Goal: Task Accomplishment & Management: Manage account settings

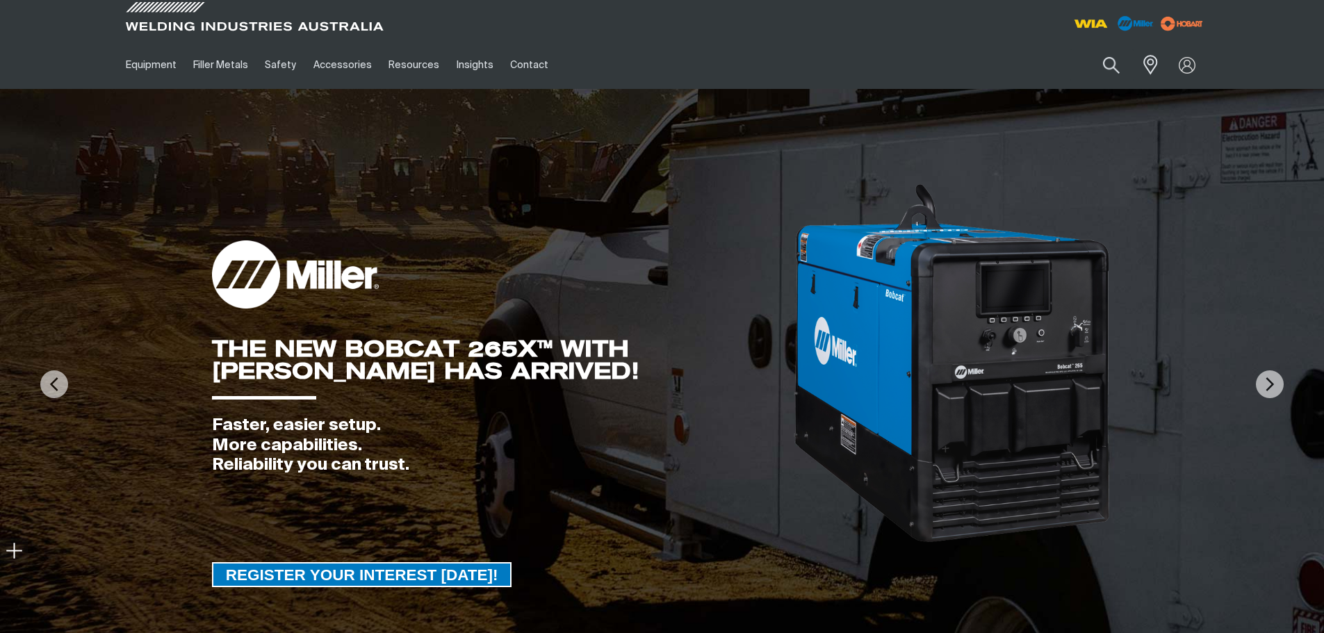
click at [822, 87] on div "Search When search results are available use up and down arrows to review and e…" at bounding box center [1071, 65] width 272 height 48
click at [822, 90] on link "Partner Login" at bounding box center [1129, 92] width 153 height 26
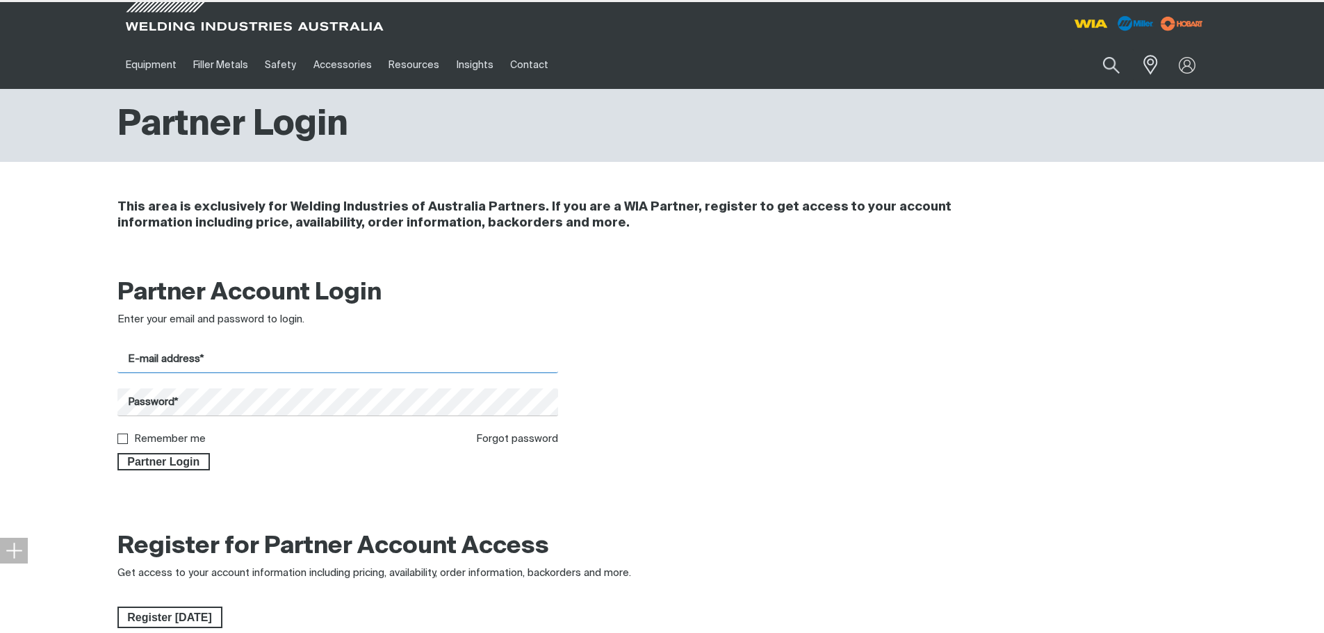
type input "[PERSON_NAME][EMAIL_ADDRESS][PERSON_NAME][DOMAIN_NAME]"
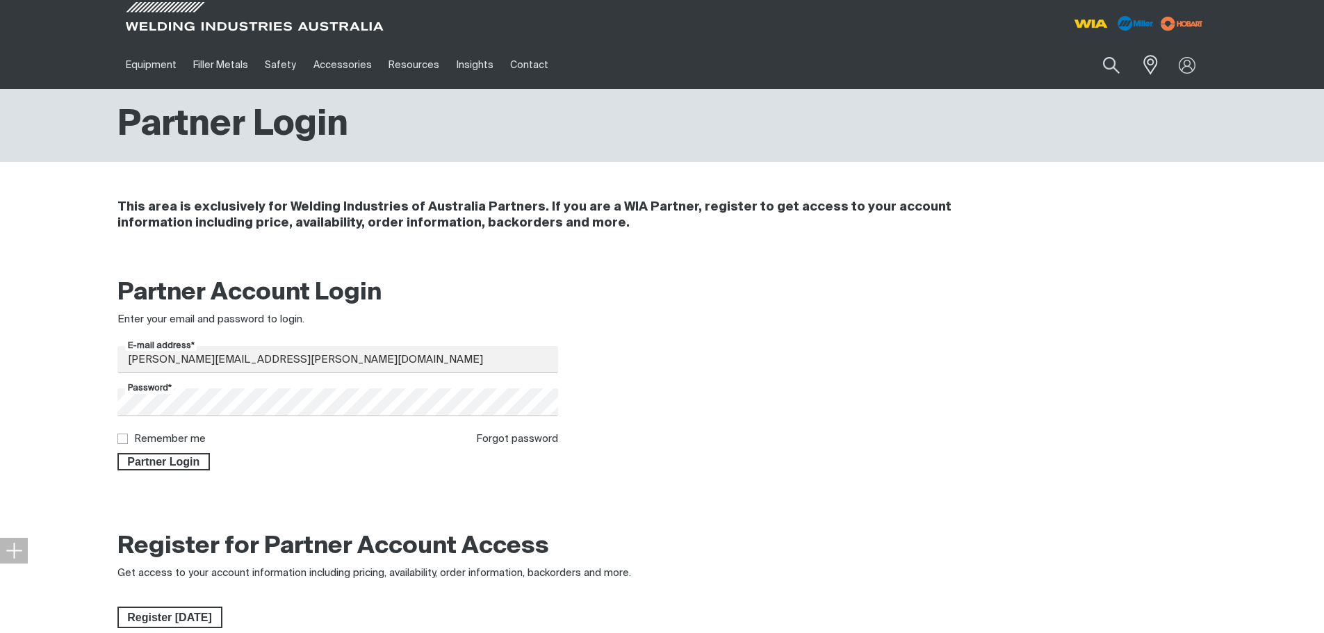
click at [122, 439] on input "Remember me" at bounding box center [121, 438] width 9 height 9
checkbox input "true"
click at [133, 454] on span "Partner Login" at bounding box center [164, 462] width 90 height 18
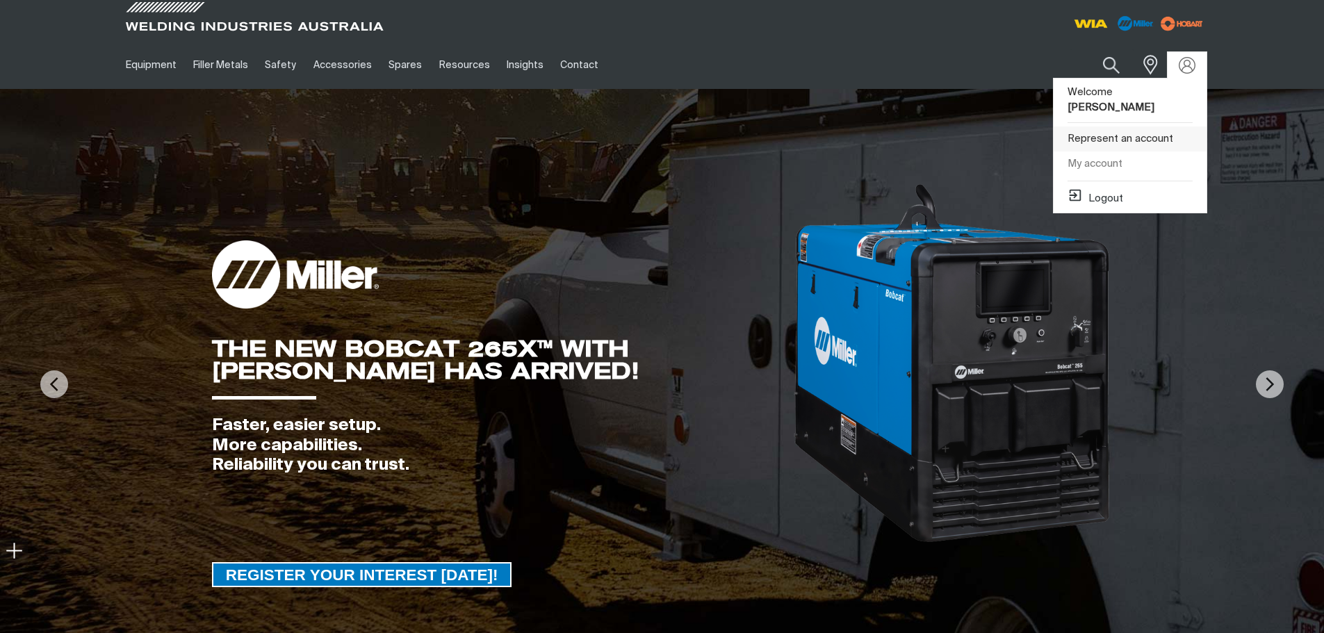
click at [822, 126] on link "Represent an account" at bounding box center [1129, 139] width 153 height 26
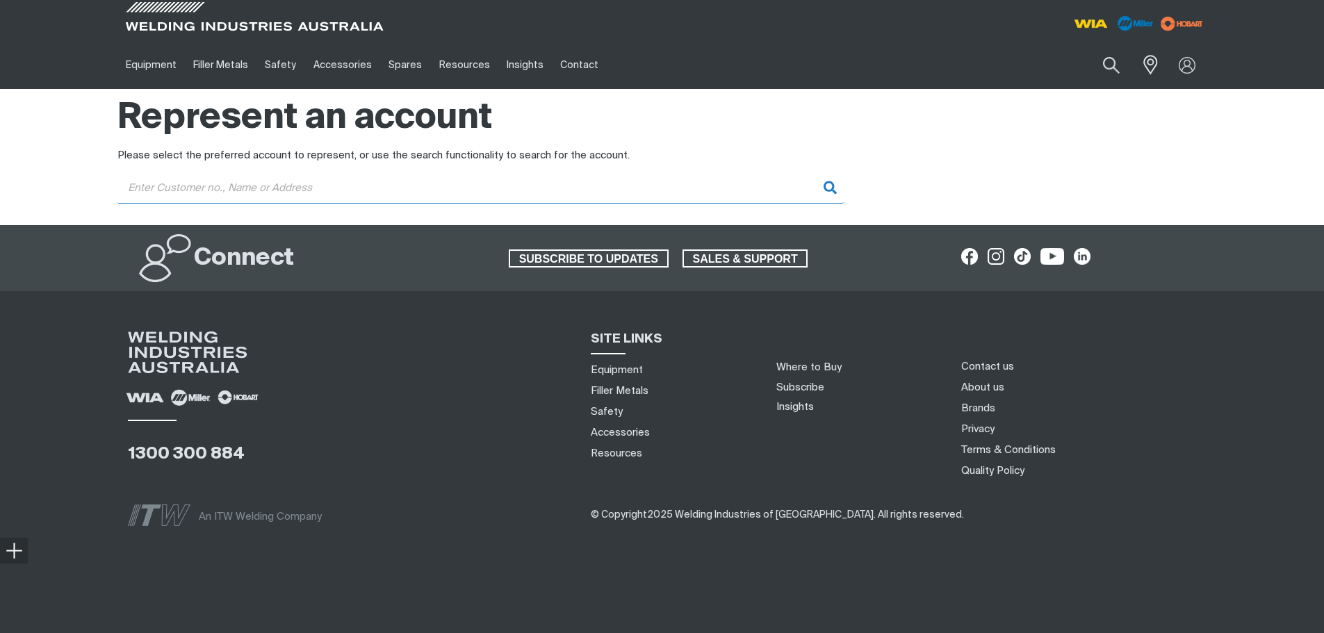
click at [305, 188] on input "Customer" at bounding box center [480, 187] width 726 height 31
click at [739, 188] on input "ultimate" at bounding box center [480, 187] width 726 height 31
click at [639, 179] on input "ultimate" at bounding box center [480, 187] width 726 height 31
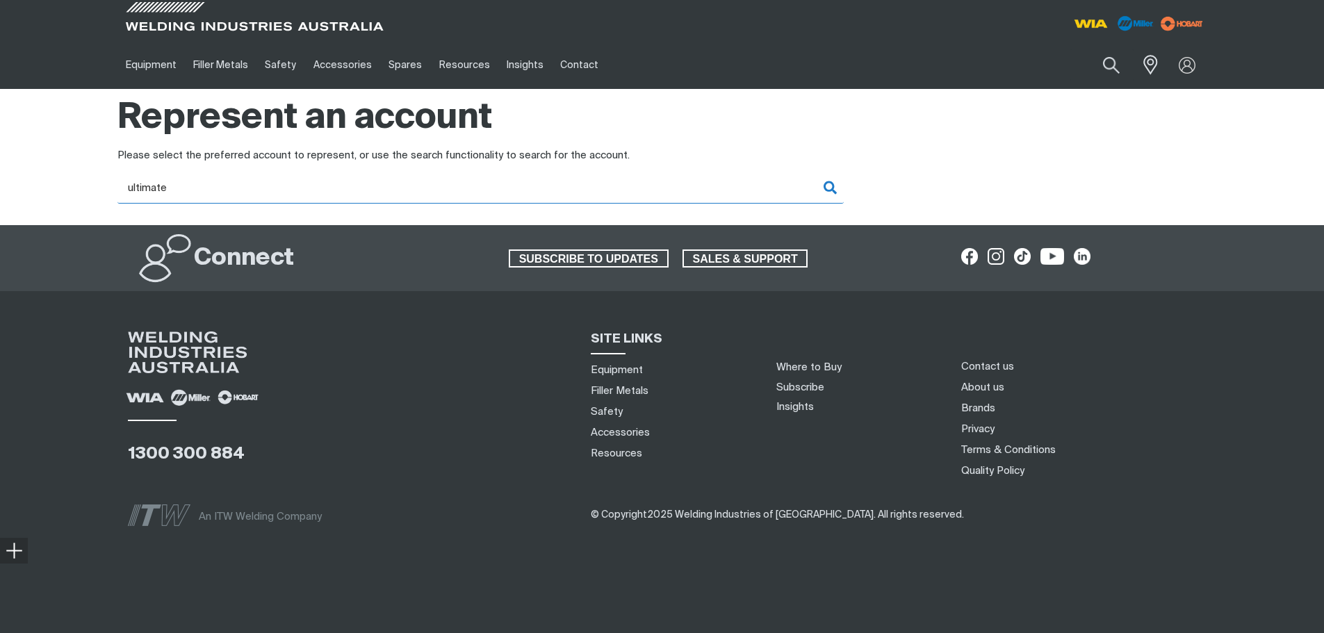
click at [639, 179] on input "ultimate" at bounding box center [480, 187] width 726 height 31
click at [627, 188] on input "ultimate" at bounding box center [480, 187] width 726 height 31
click at [626, 188] on input "ultimate" at bounding box center [480, 187] width 726 height 31
click at [625, 188] on input "ultimate" at bounding box center [480, 187] width 726 height 31
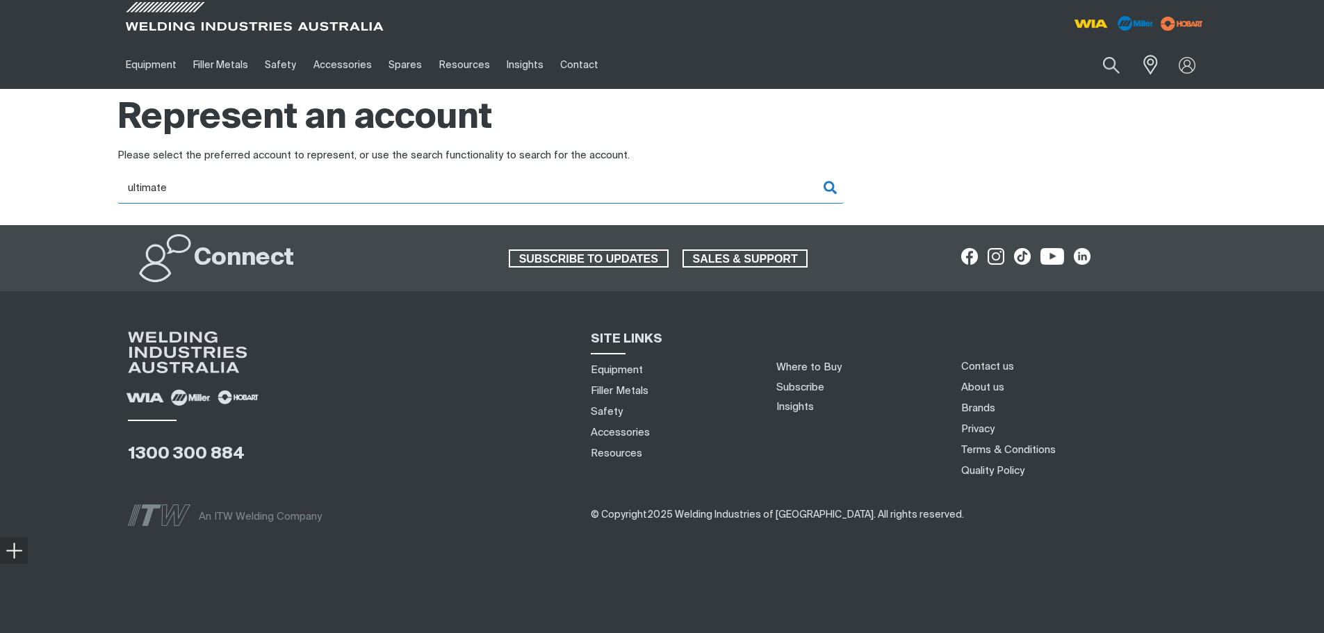
click at [420, 190] on input "ultimate" at bounding box center [480, 187] width 726 height 31
click at [420, 188] on input "ultimate" at bounding box center [480, 187] width 726 height 31
drag, startPoint x: 390, startPoint y: 183, endPoint x: 58, endPoint y: 177, distance: 332.2
click at [58, 177] on div "Please select the preferred account to represent, or use the search functionali…" at bounding box center [662, 186] width 1324 height 76
type input "boc"
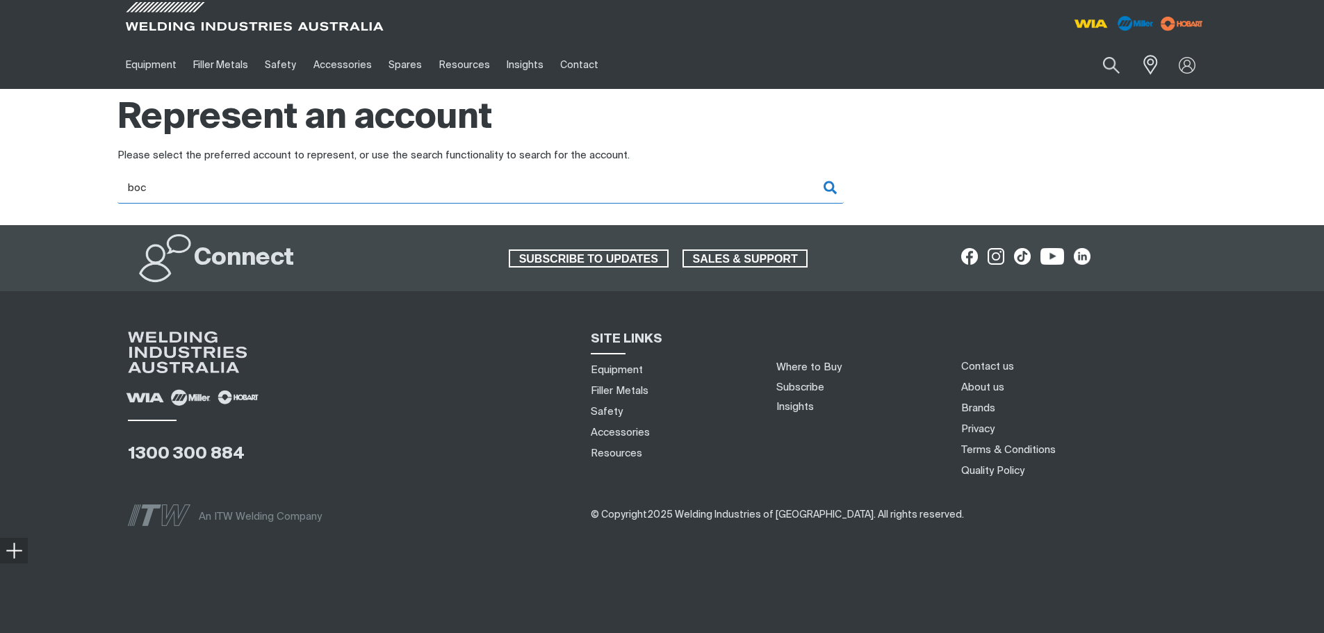
click at [723, 187] on input "boc" at bounding box center [480, 187] width 726 height 31
click at [318, 188] on input "Customer" at bounding box center [480, 187] width 726 height 31
click at [741, 192] on input "ultimate" at bounding box center [480, 187] width 726 height 31
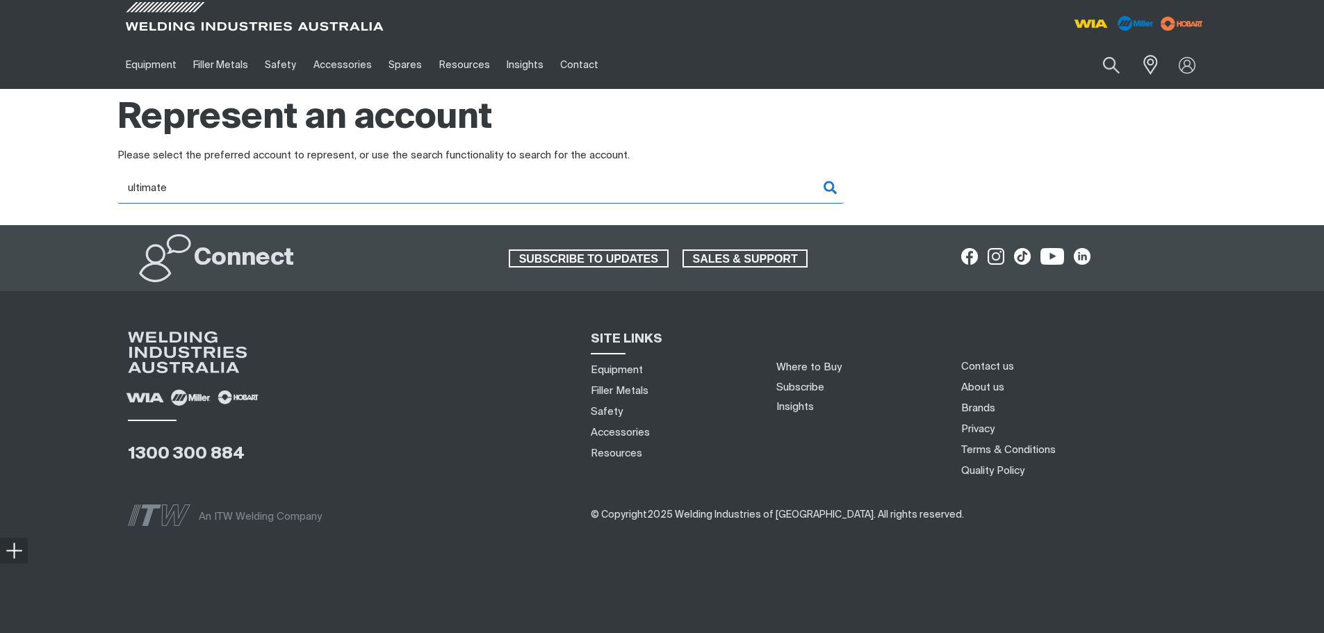
click at [741, 192] on input "ultimate" at bounding box center [480, 187] width 726 height 31
type input "ultimate"
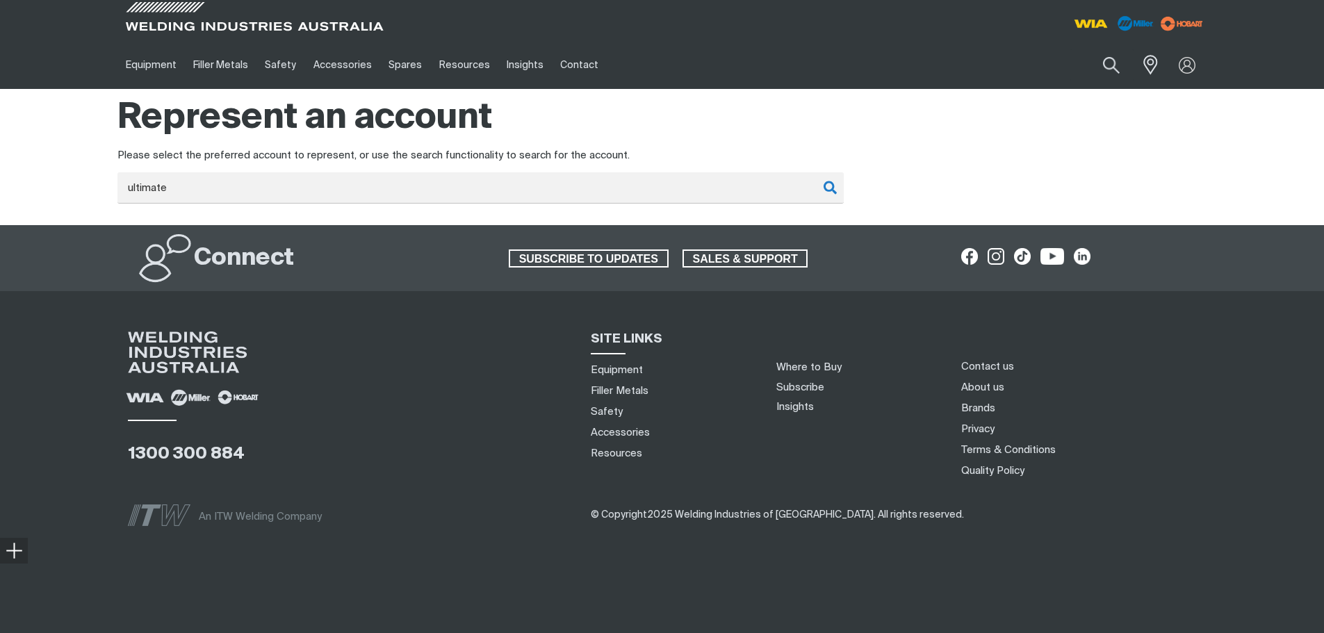
click at [57, 146] on div "Represent an account" at bounding box center [662, 118] width 1324 height 59
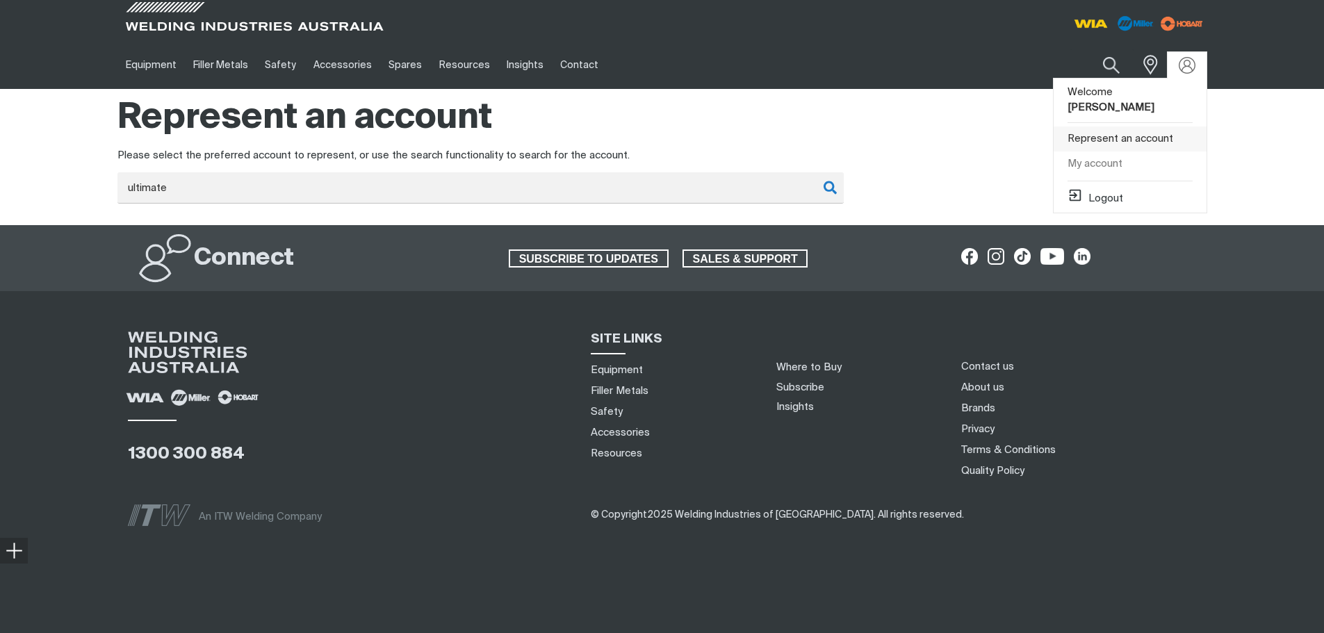
click at [822, 126] on link "Represent an account" at bounding box center [1129, 139] width 153 height 26
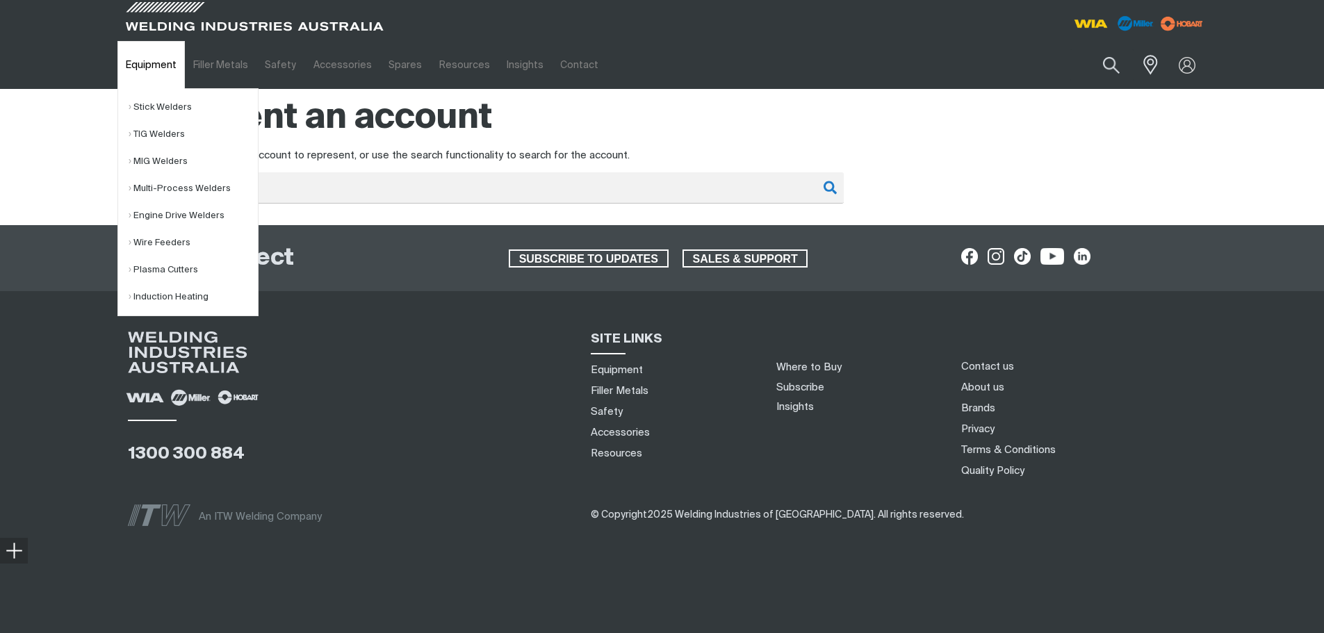
click at [151, 61] on link "Equipment" at bounding box center [150, 65] width 67 height 48
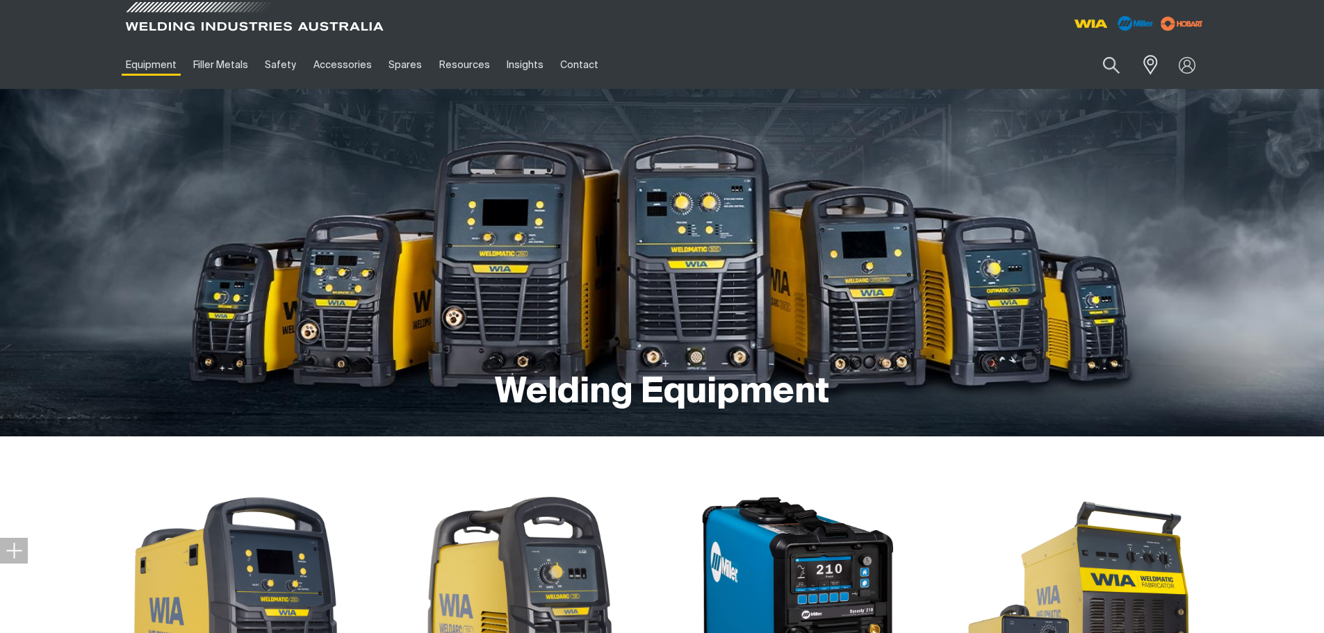
click at [188, 24] on span at bounding box center [254, 20] width 264 height 41
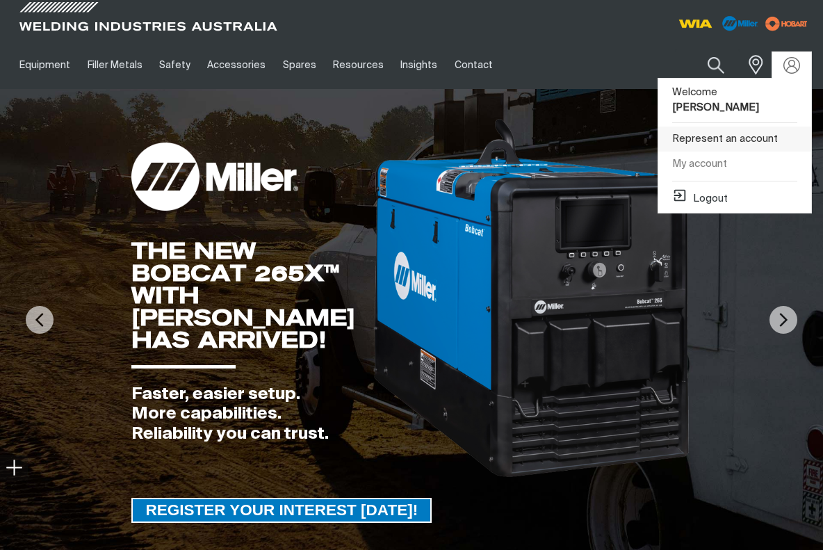
click at [726, 126] on link "Represent an account" at bounding box center [734, 139] width 153 height 26
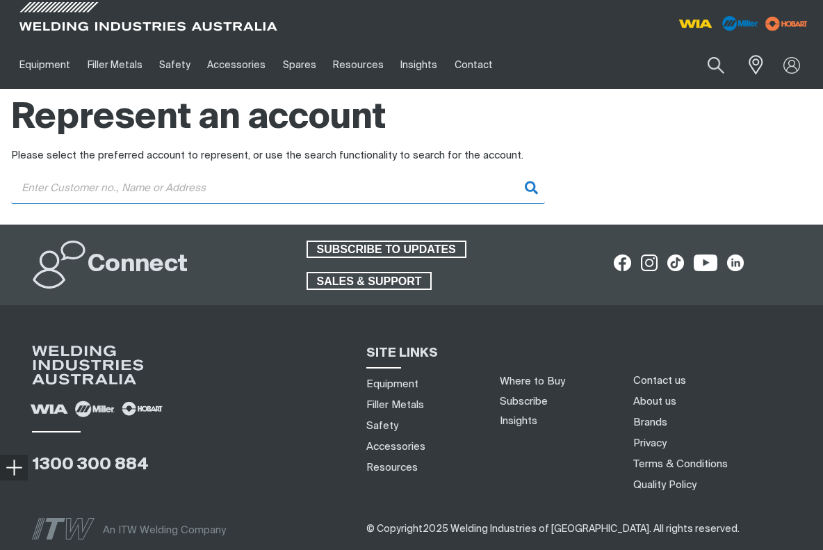
click at [238, 184] on input "Customer" at bounding box center [278, 187] width 534 height 31
click at [530, 189] on input "ultimate" at bounding box center [278, 187] width 534 height 31
click at [530, 188] on input "ultimate" at bounding box center [278, 187] width 534 height 31
click at [412, 195] on input "ultimate" at bounding box center [278, 187] width 534 height 31
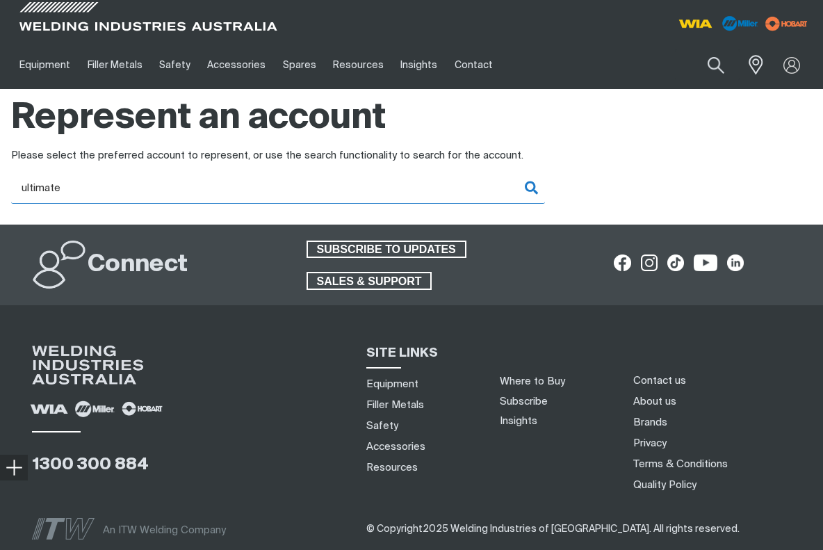
type input "ultimate"
click at [404, 189] on input "ultimate" at bounding box center [278, 187] width 534 height 31
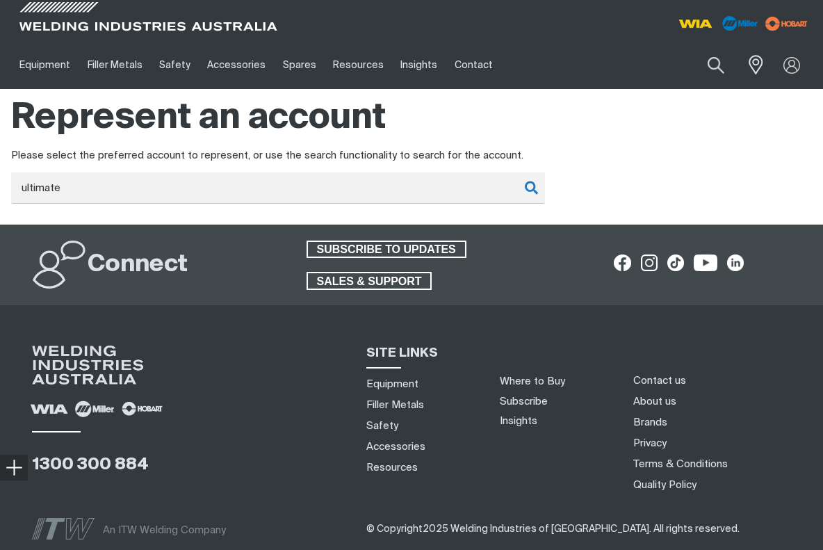
click at [657, 157] on div "Please select the preferred account to represent, or use the search functionali…" at bounding box center [411, 156] width 801 height 16
click at [579, 152] on div "Please select the preferred account to represent, or use the search functionali…" at bounding box center [411, 156] width 801 height 16
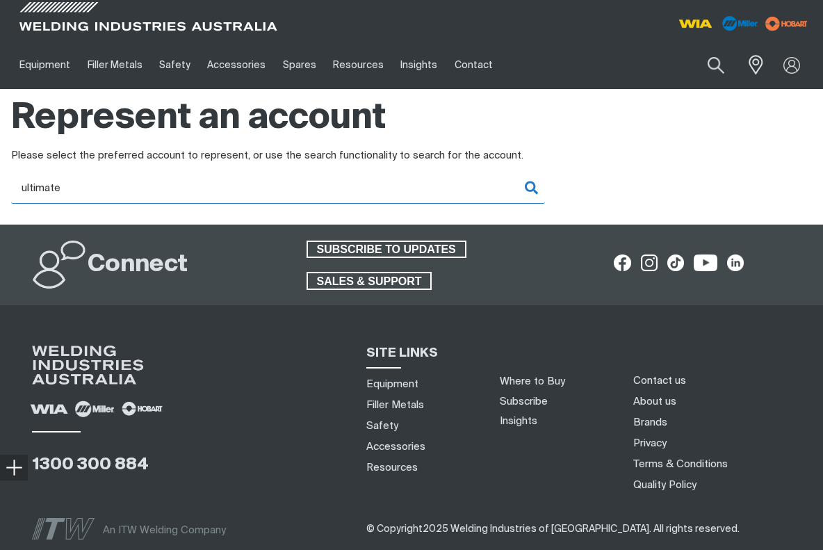
click at [335, 188] on input "ultimate" at bounding box center [278, 187] width 534 height 31
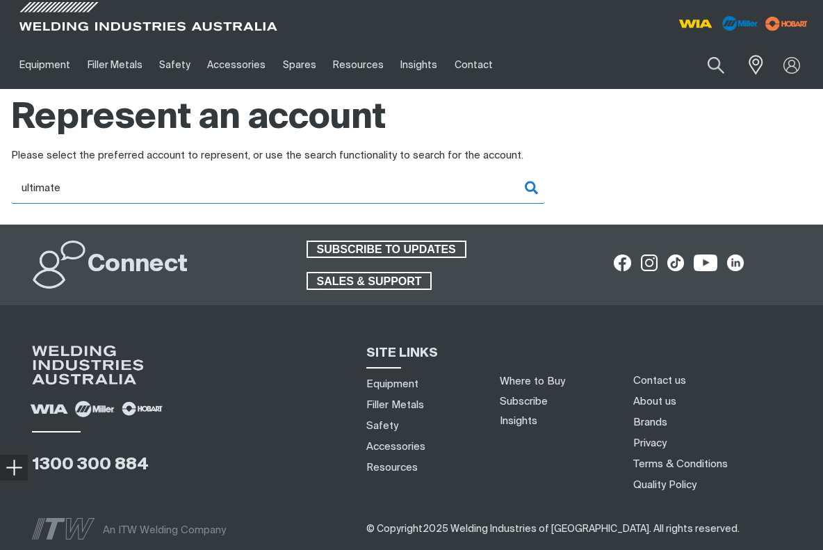
click at [335, 188] on input "ultimate" at bounding box center [278, 187] width 534 height 31
click at [525, 186] on input "spw" at bounding box center [278, 187] width 534 height 31
click at [450, 186] on input "spw" at bounding box center [278, 187] width 534 height 31
type input "s"
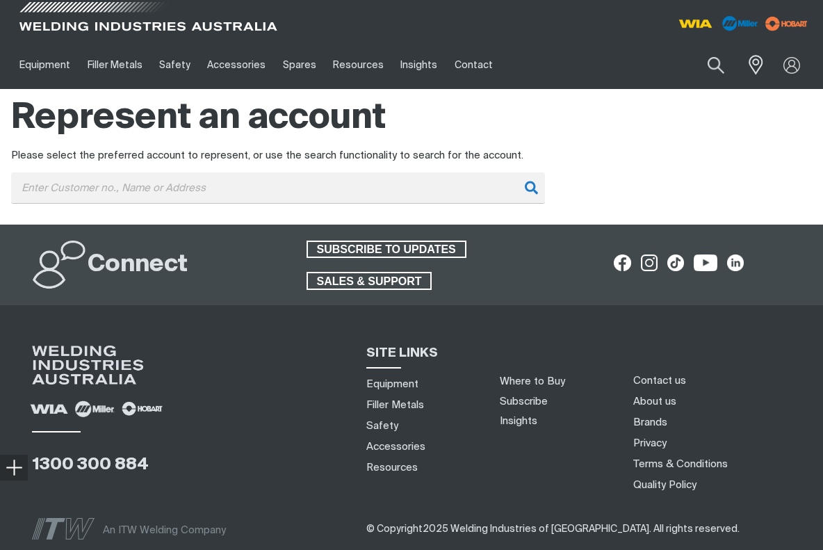
click at [116, 30] on span at bounding box center [148, 20] width 264 height 41
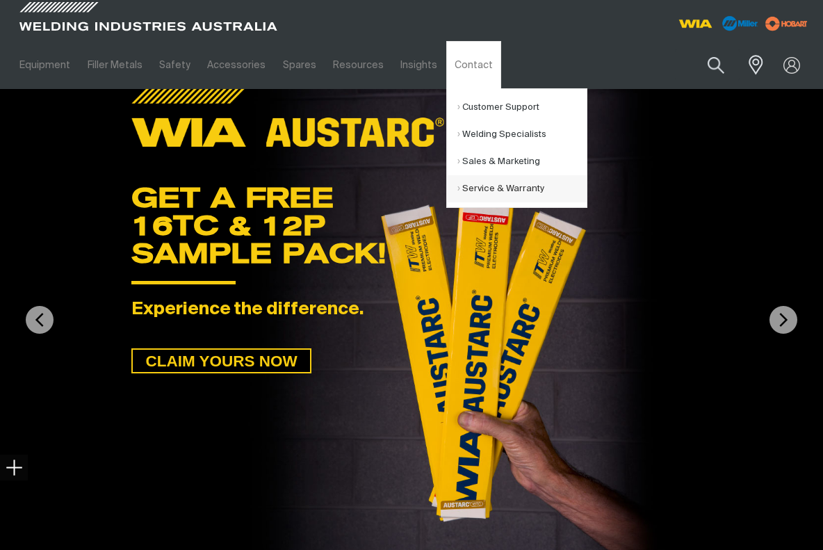
click at [475, 182] on link "Service & Warranty" at bounding box center [521, 188] width 129 height 27
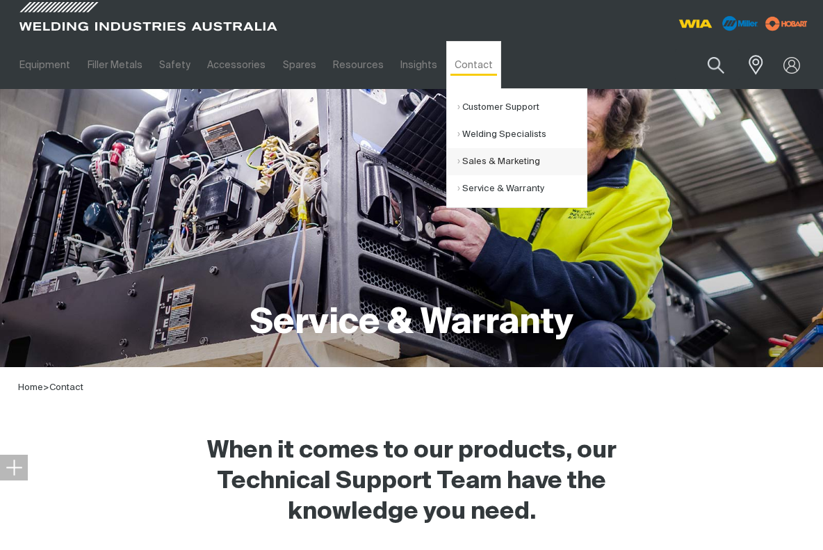
click at [483, 156] on link "Sales & Marketing" at bounding box center [521, 161] width 129 height 27
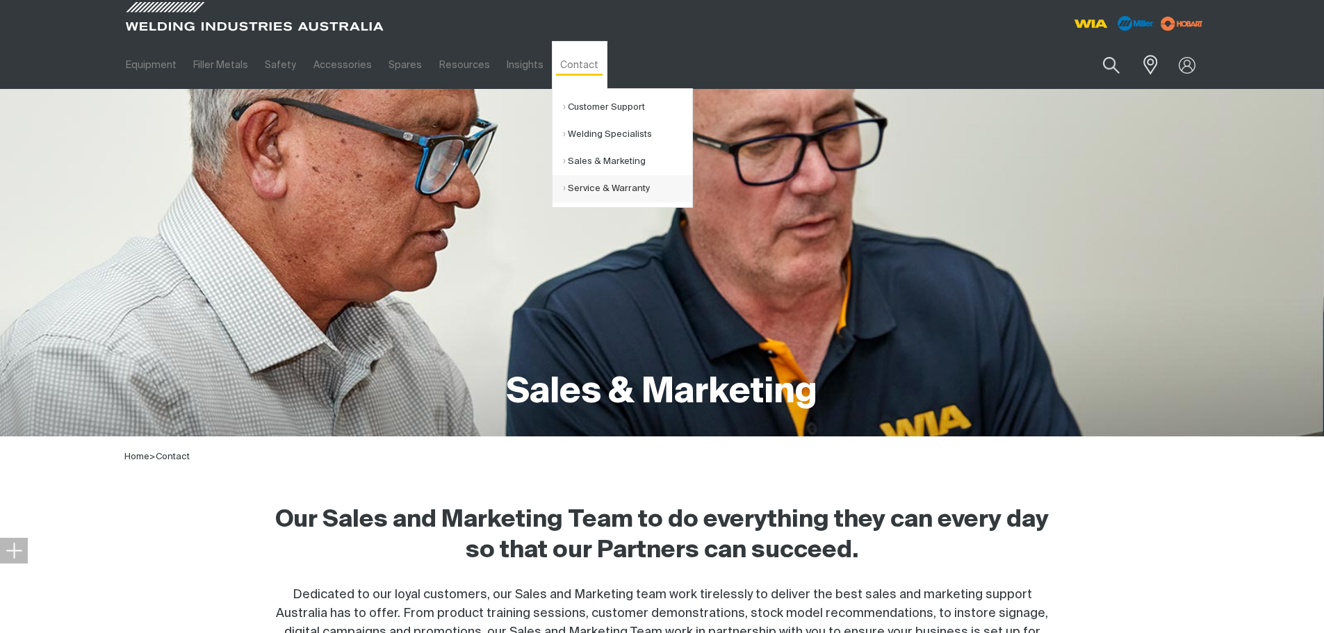
click at [587, 186] on link "Service & Warranty" at bounding box center [627, 188] width 129 height 27
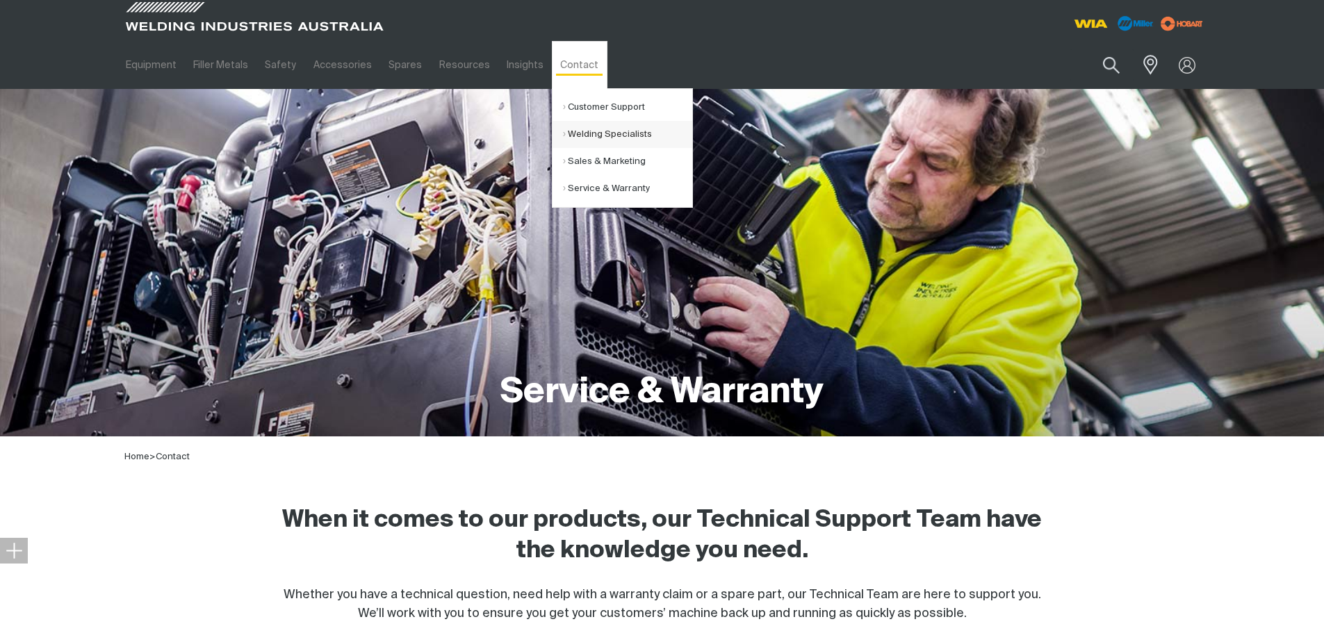
click at [580, 133] on link "Welding Specialists" at bounding box center [627, 134] width 129 height 27
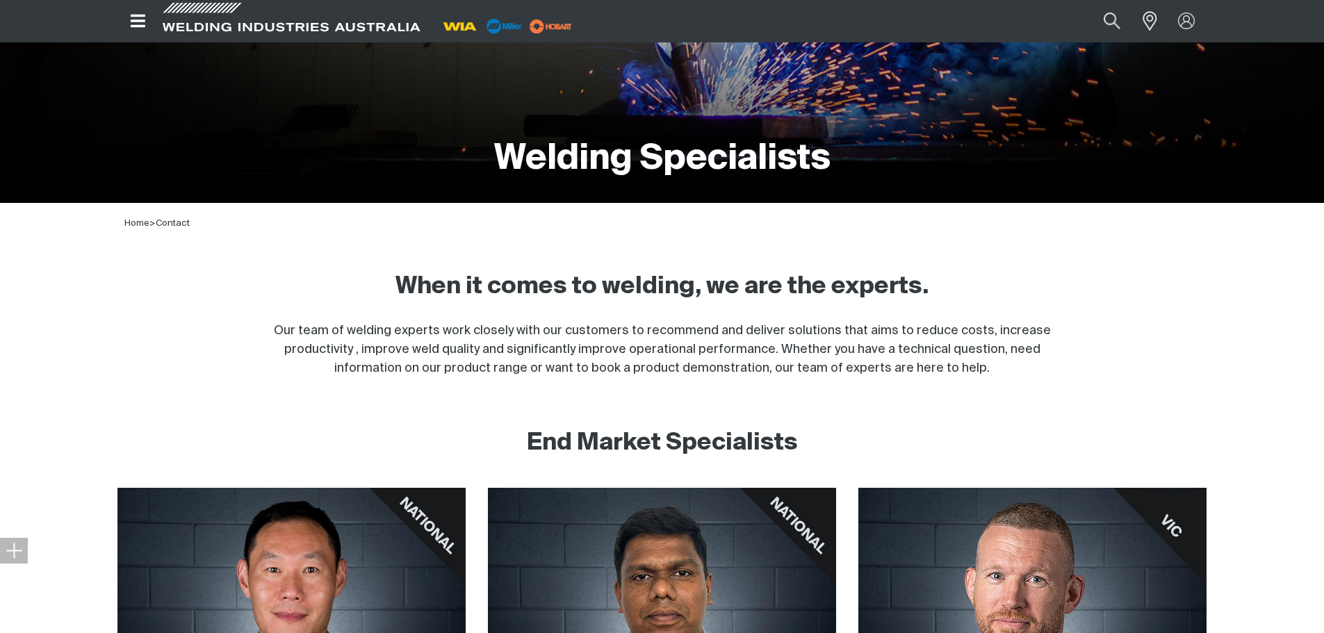
scroll to position [208, 0]
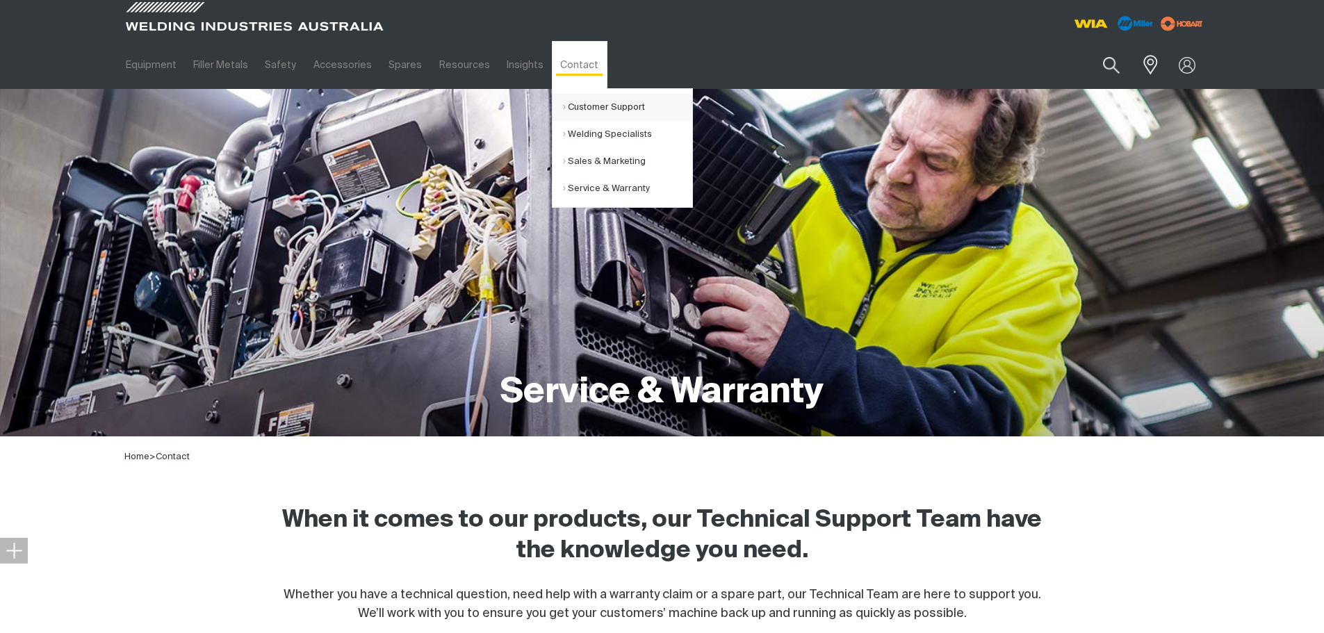
click at [583, 104] on link "Customer Support" at bounding box center [627, 107] width 129 height 27
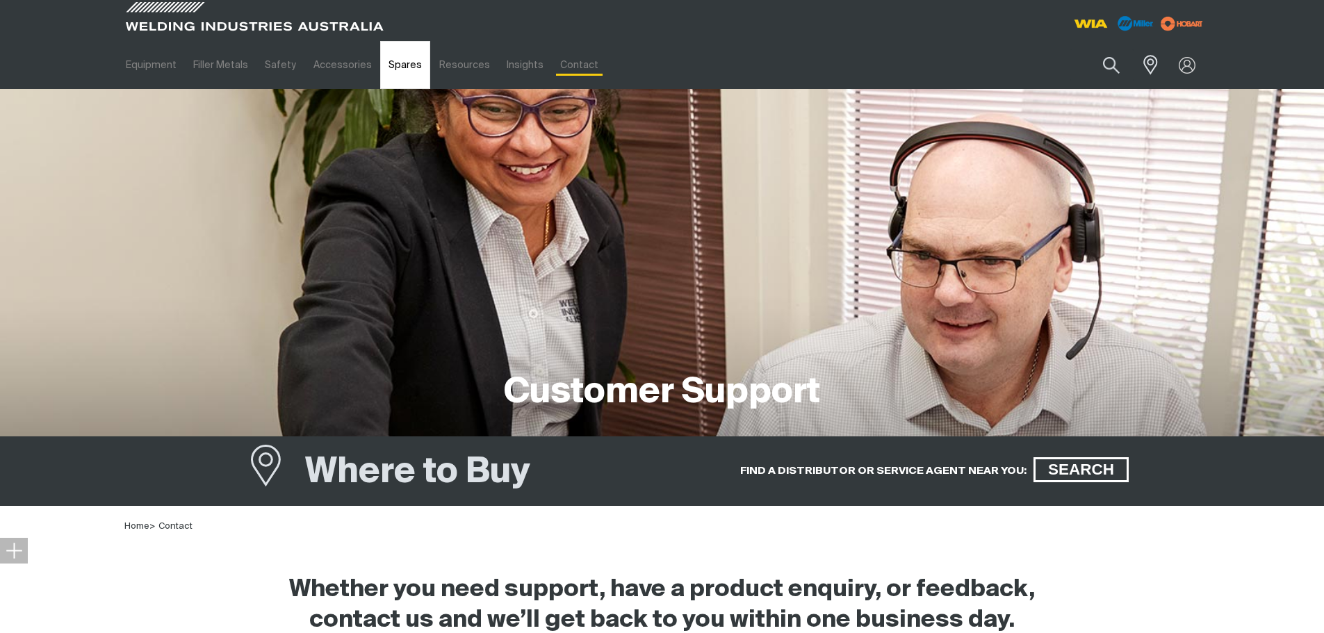
click at [386, 68] on link "Spares" at bounding box center [405, 65] width 50 height 48
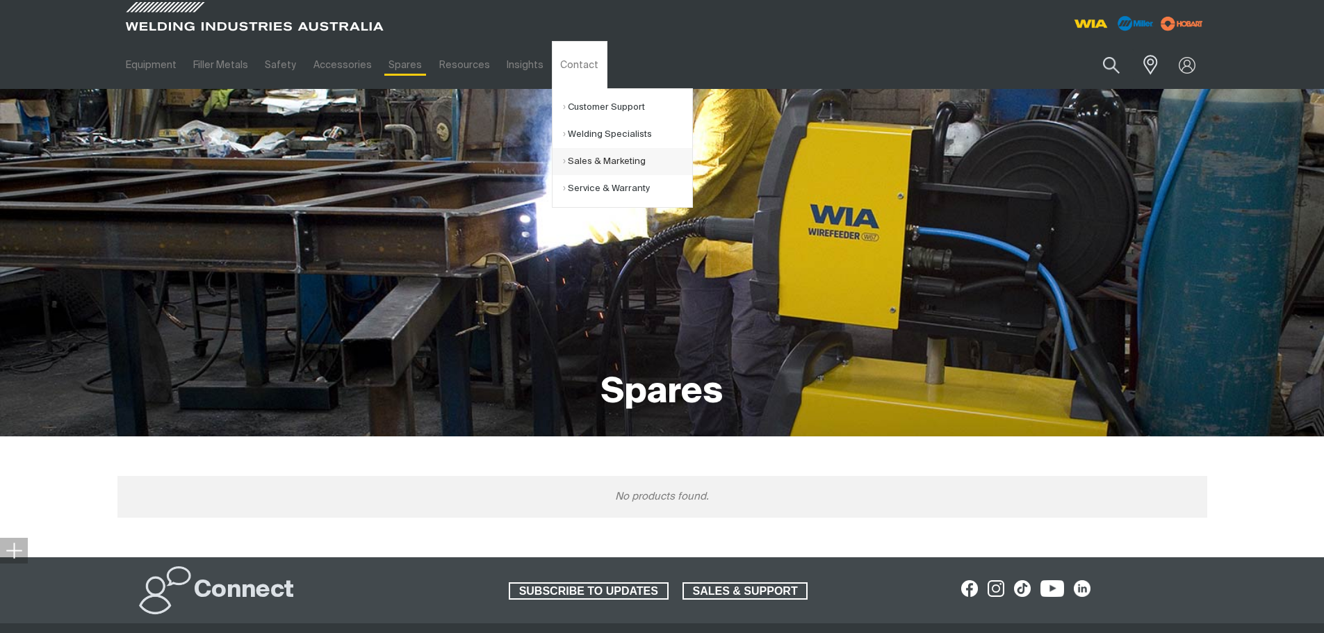
click at [591, 162] on link "Sales & Marketing" at bounding box center [627, 161] width 129 height 27
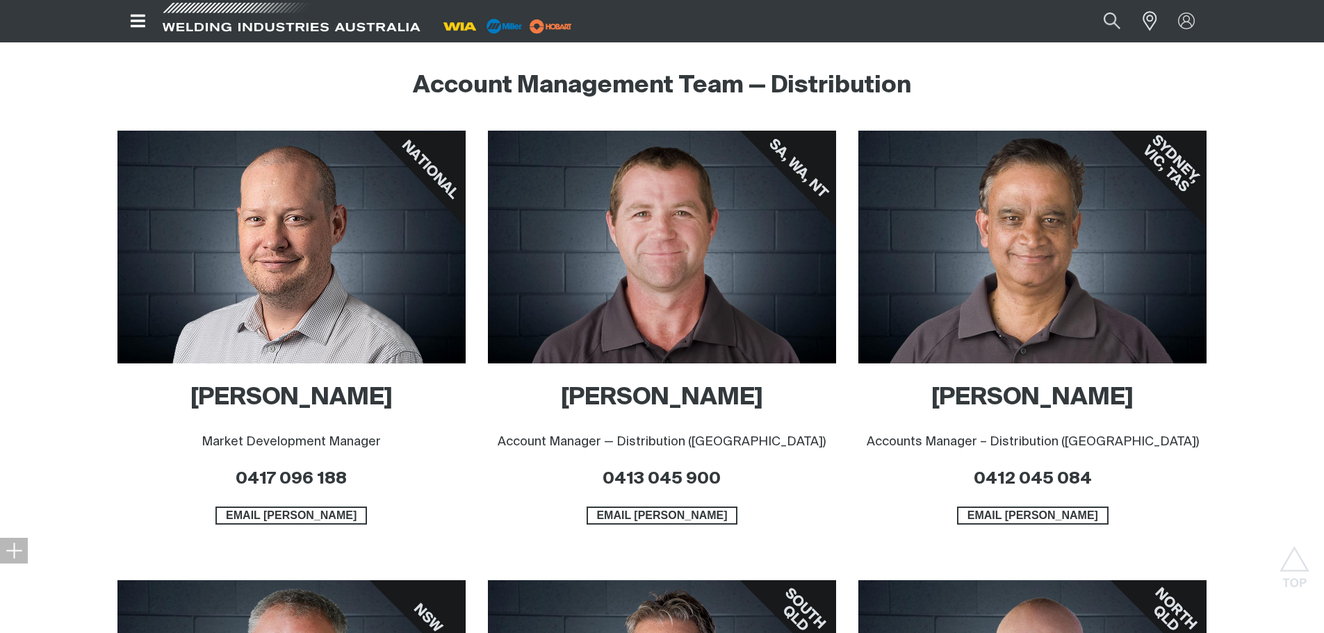
scroll to position [486, 0]
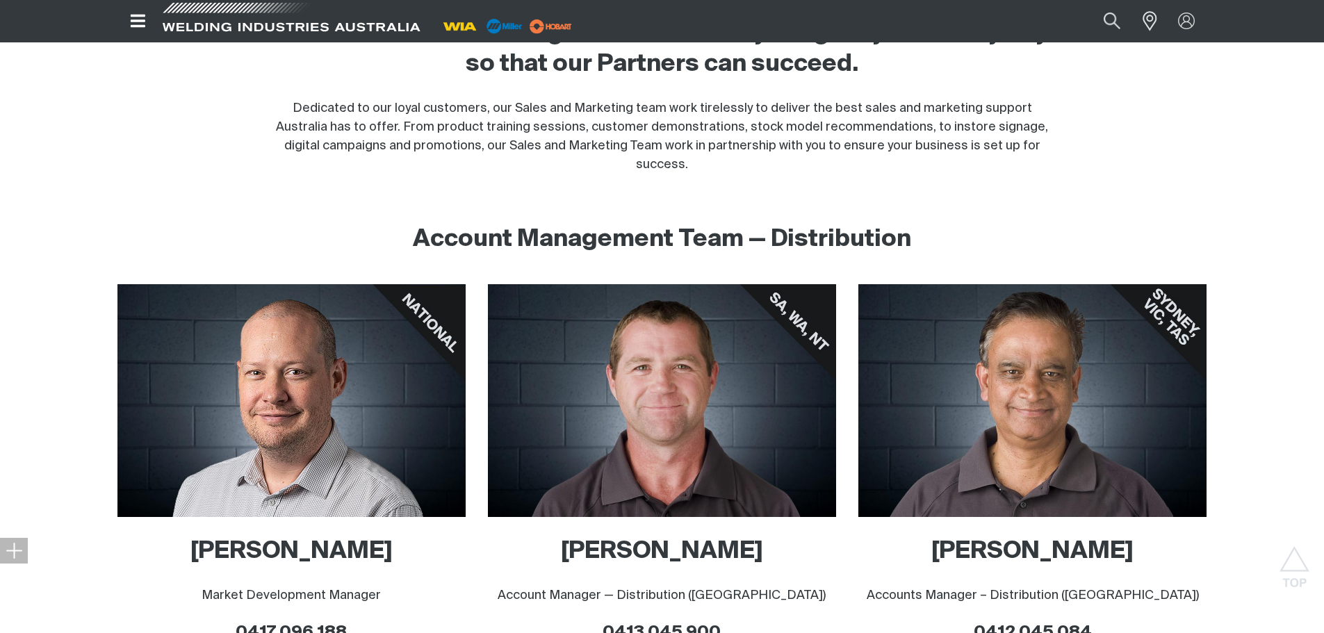
click at [254, 31] on span at bounding box center [291, 21] width 264 height 41
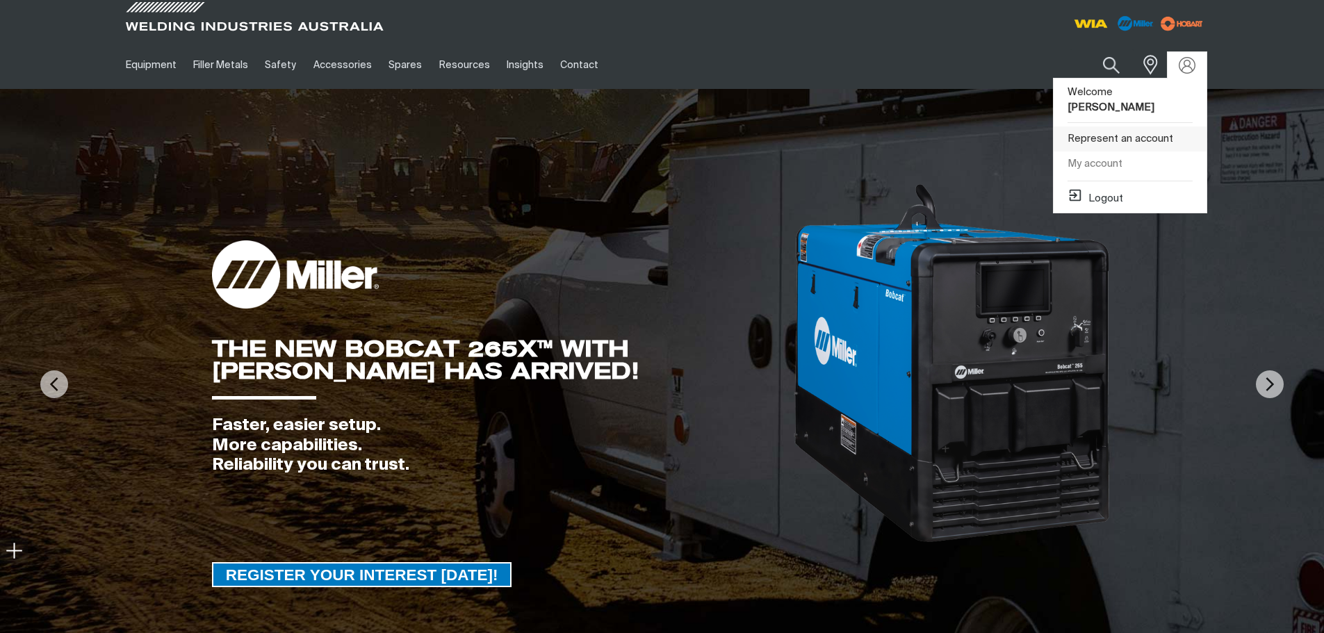
click at [822, 126] on link "Represent an account" at bounding box center [1129, 139] width 153 height 26
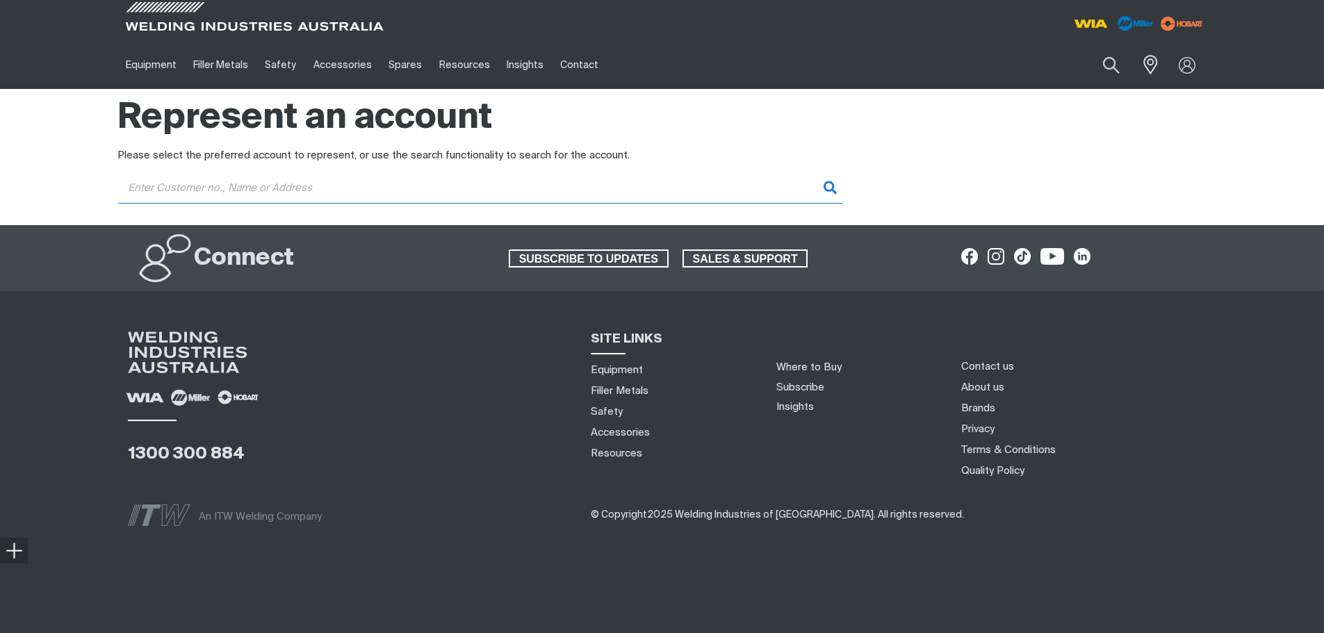
click at [457, 181] on input "Customer" at bounding box center [480, 187] width 726 height 31
click at [675, 178] on input "ultimate" at bounding box center [480, 187] width 726 height 31
click at [676, 178] on input "ultimate" at bounding box center [480, 187] width 726 height 31
click at [747, 187] on input "ultimate" at bounding box center [480, 187] width 726 height 31
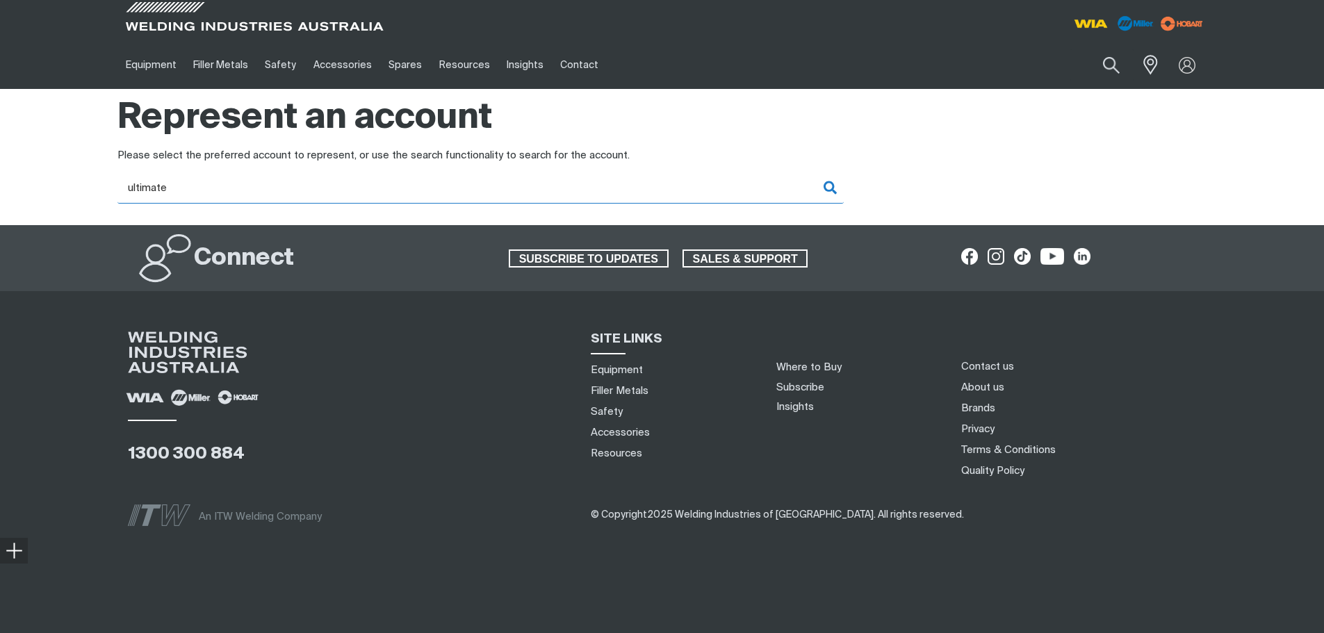
click at [744, 187] on input "ultimate" at bounding box center [480, 187] width 726 height 31
click at [743, 187] on input "ultimate" at bounding box center [480, 187] width 726 height 31
click at [741, 187] on input "ultimate" at bounding box center [480, 187] width 726 height 31
type input "ultimate"
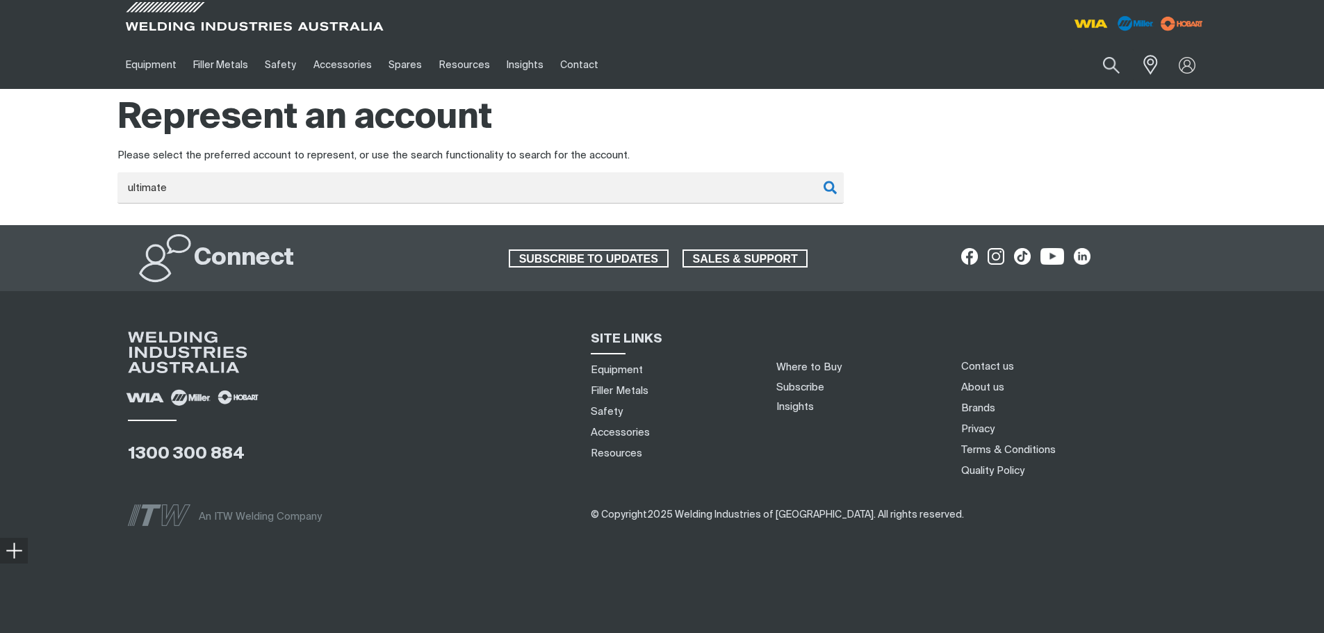
click at [822, 151] on div "Please select the preferred account to represent, or use the search functionali…" at bounding box center [662, 156] width 1090 height 16
click at [224, 27] on span at bounding box center [254, 20] width 264 height 41
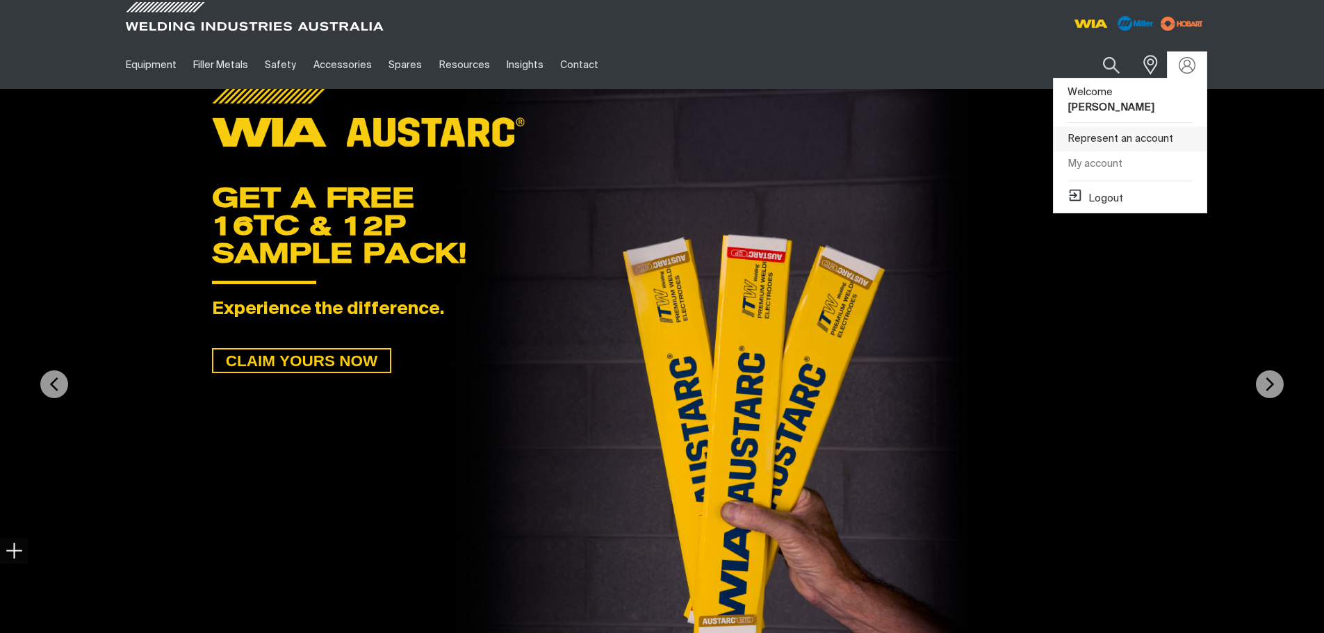
click at [822, 126] on link "Represent an account" at bounding box center [1129, 139] width 153 height 26
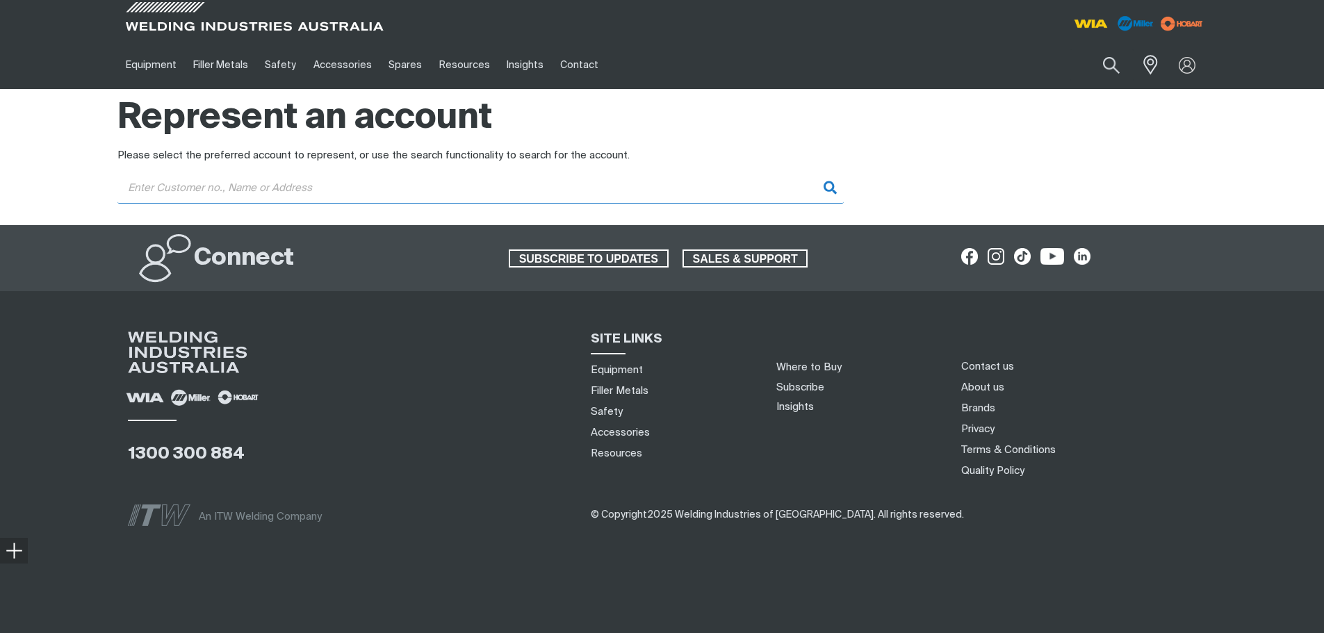
click at [502, 180] on input "Customer" at bounding box center [480, 187] width 726 height 31
type input "ultimate"
click at [673, 188] on input "ultimate" at bounding box center [480, 187] width 726 height 31
click at [672, 188] on input "ultimate" at bounding box center [480, 187] width 726 height 31
click at [736, 184] on input "ultimate" at bounding box center [480, 187] width 726 height 31
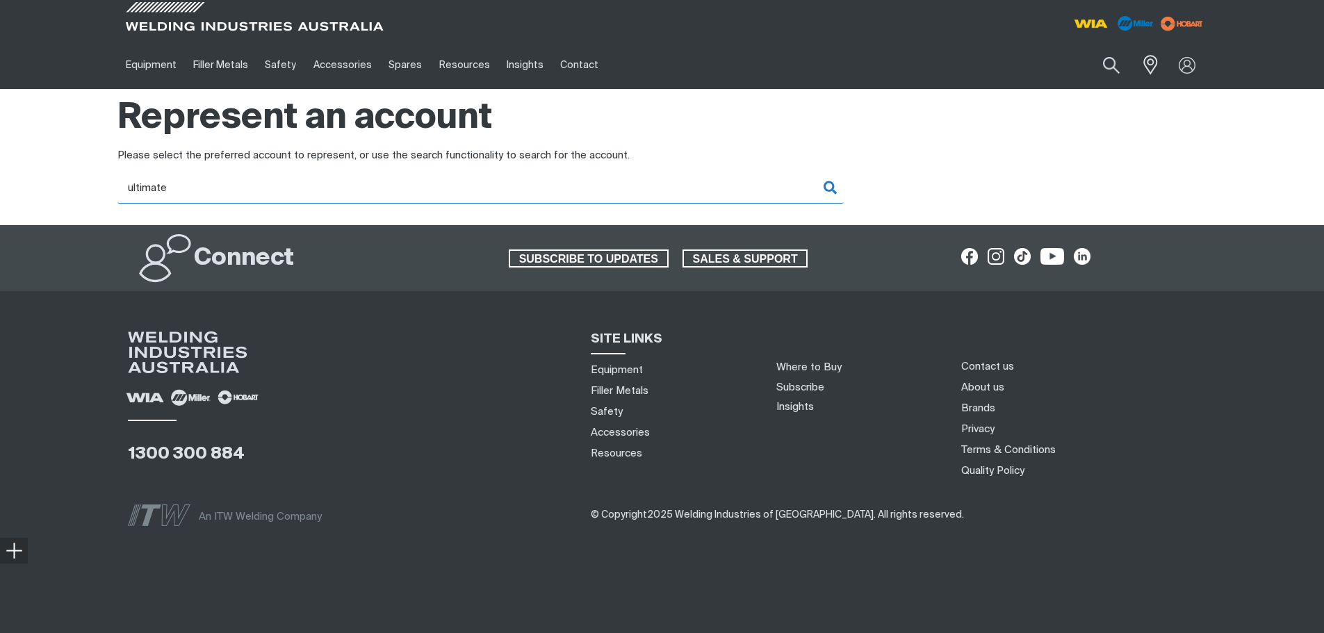
click at [735, 184] on input "ultimate" at bounding box center [480, 187] width 726 height 31
click at [734, 185] on input "ultimate" at bounding box center [480, 187] width 726 height 31
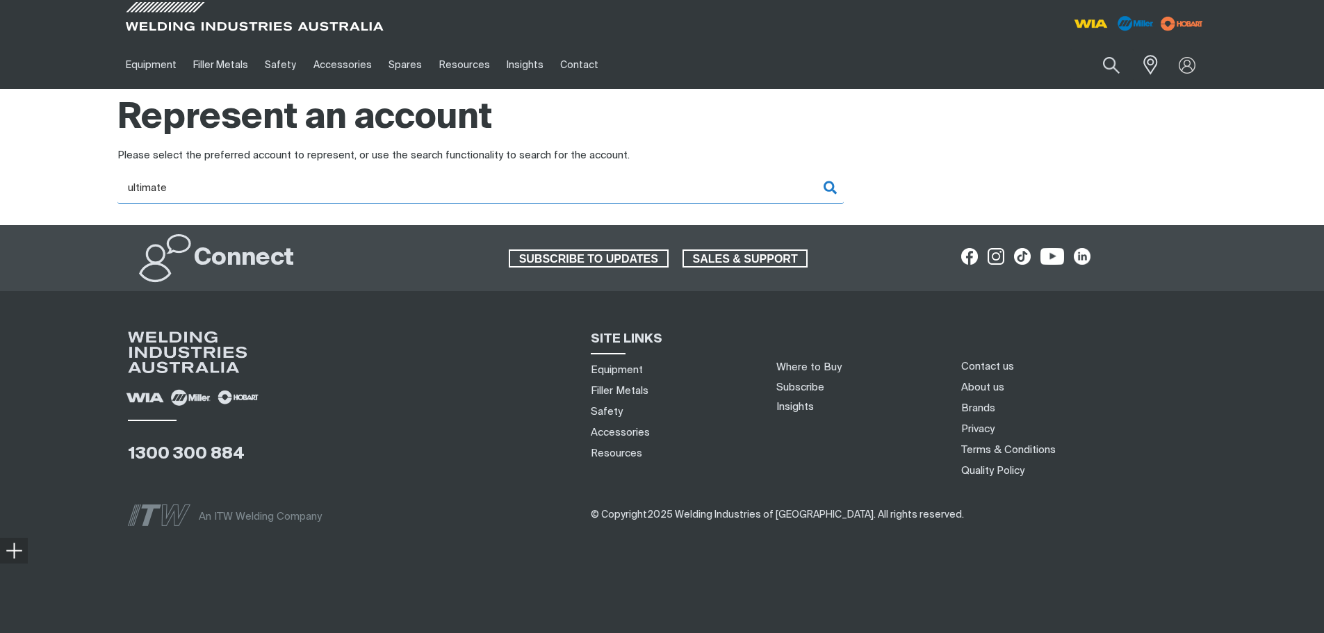
click at [734, 185] on input "ultimate" at bounding box center [480, 187] width 726 height 31
click at [697, 186] on input "ultimate" at bounding box center [480, 187] width 726 height 31
click at [752, 186] on input "ultimate" at bounding box center [480, 187] width 726 height 31
click at [742, 186] on input "ultimate" at bounding box center [480, 187] width 726 height 31
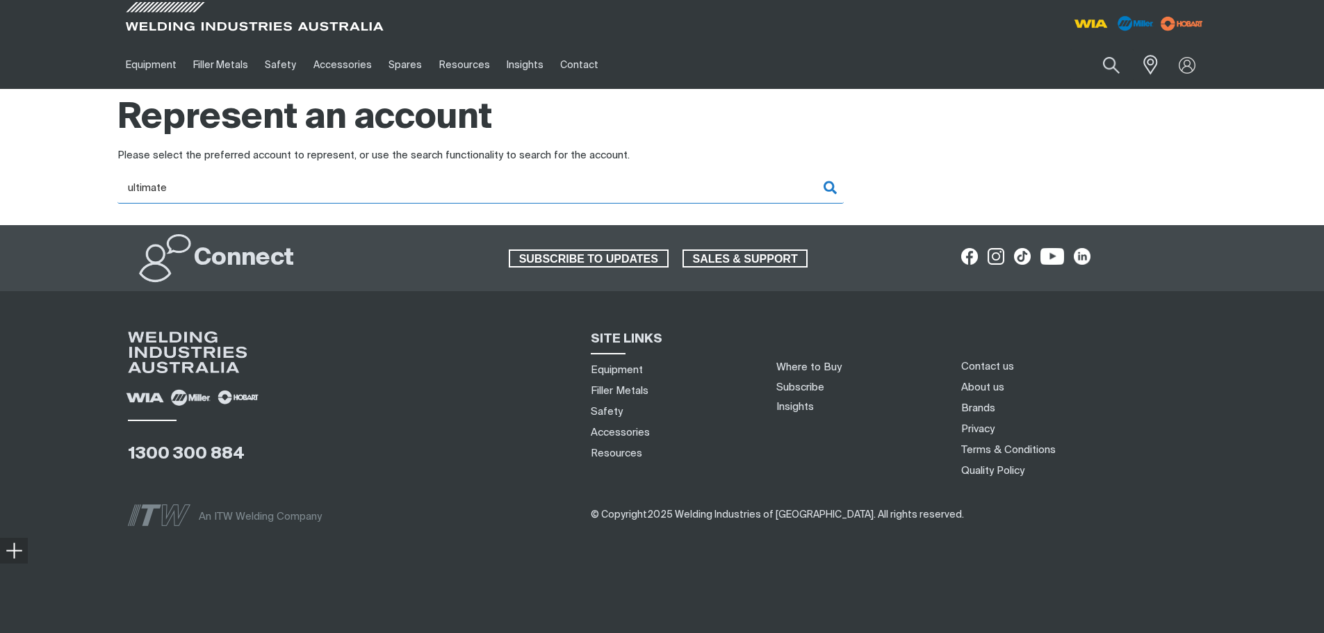
click at [740, 186] on input "ultimate" at bounding box center [480, 187] width 726 height 31
click at [739, 186] on input "ultimate" at bounding box center [480, 187] width 726 height 31
click at [701, 185] on input "ultimate" at bounding box center [480, 187] width 726 height 31
click at [253, 191] on input "Customer" at bounding box center [480, 187] width 726 height 31
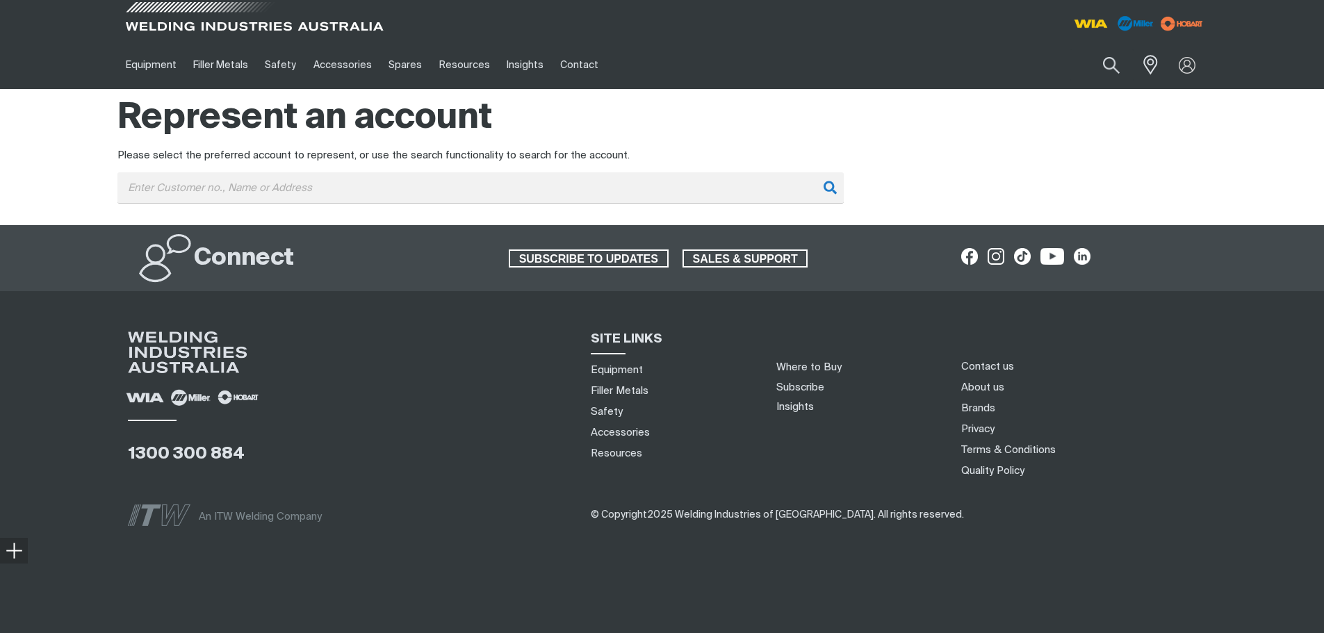
click at [246, 26] on span at bounding box center [254, 20] width 264 height 41
